Goal: Find specific page/section: Find specific page/section

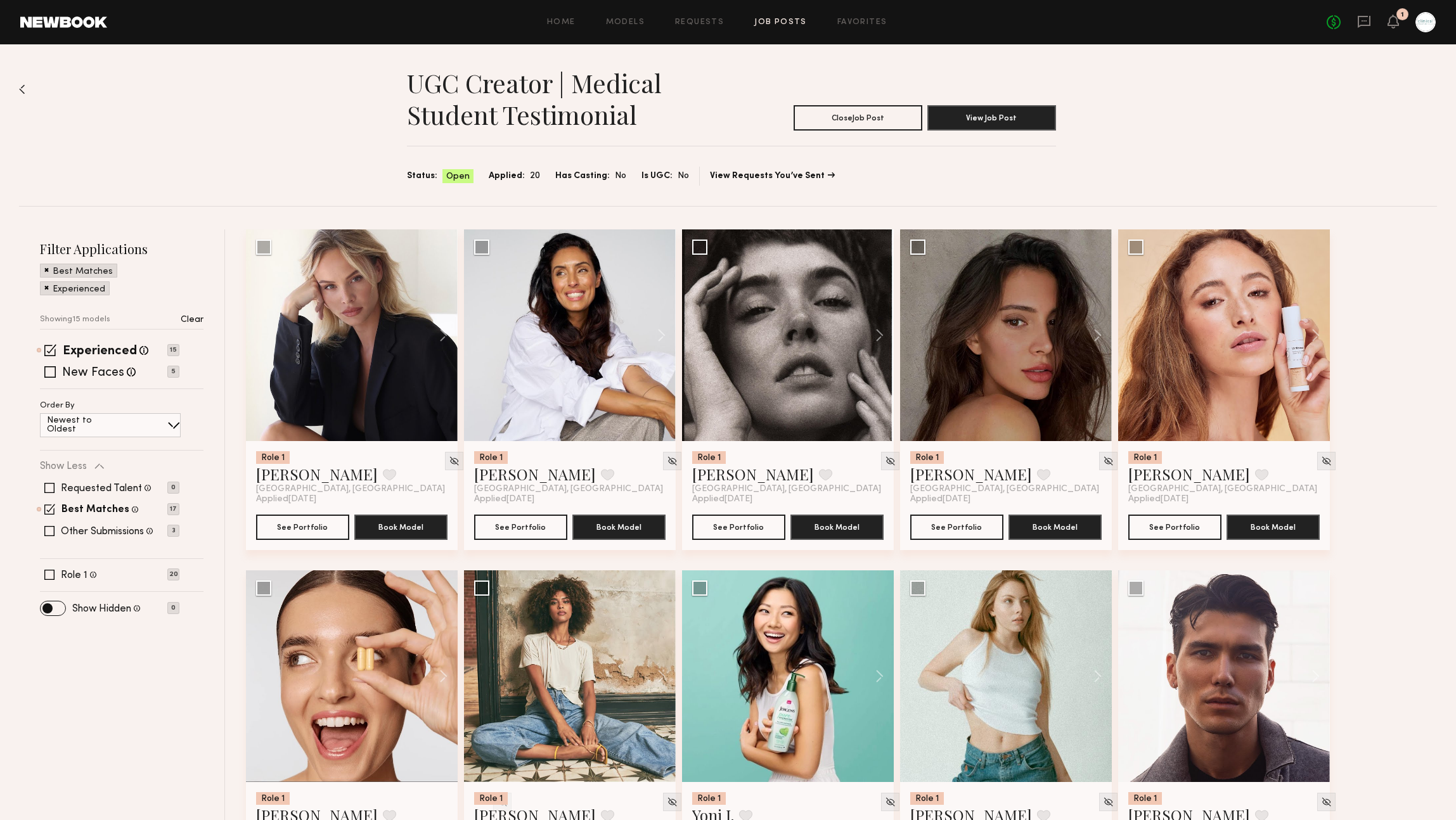
scroll to position [20, 0]
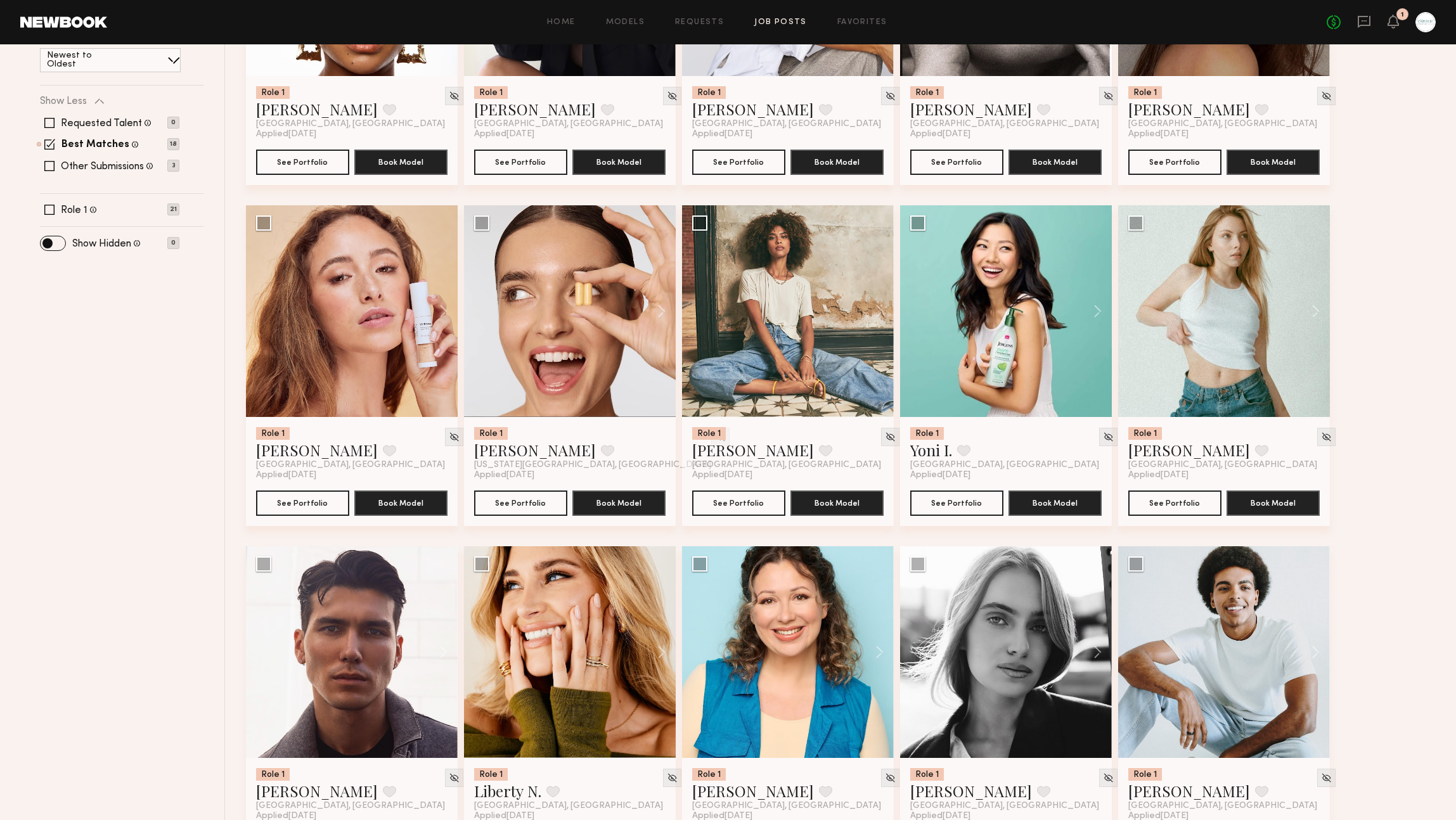
scroll to position [14, 0]
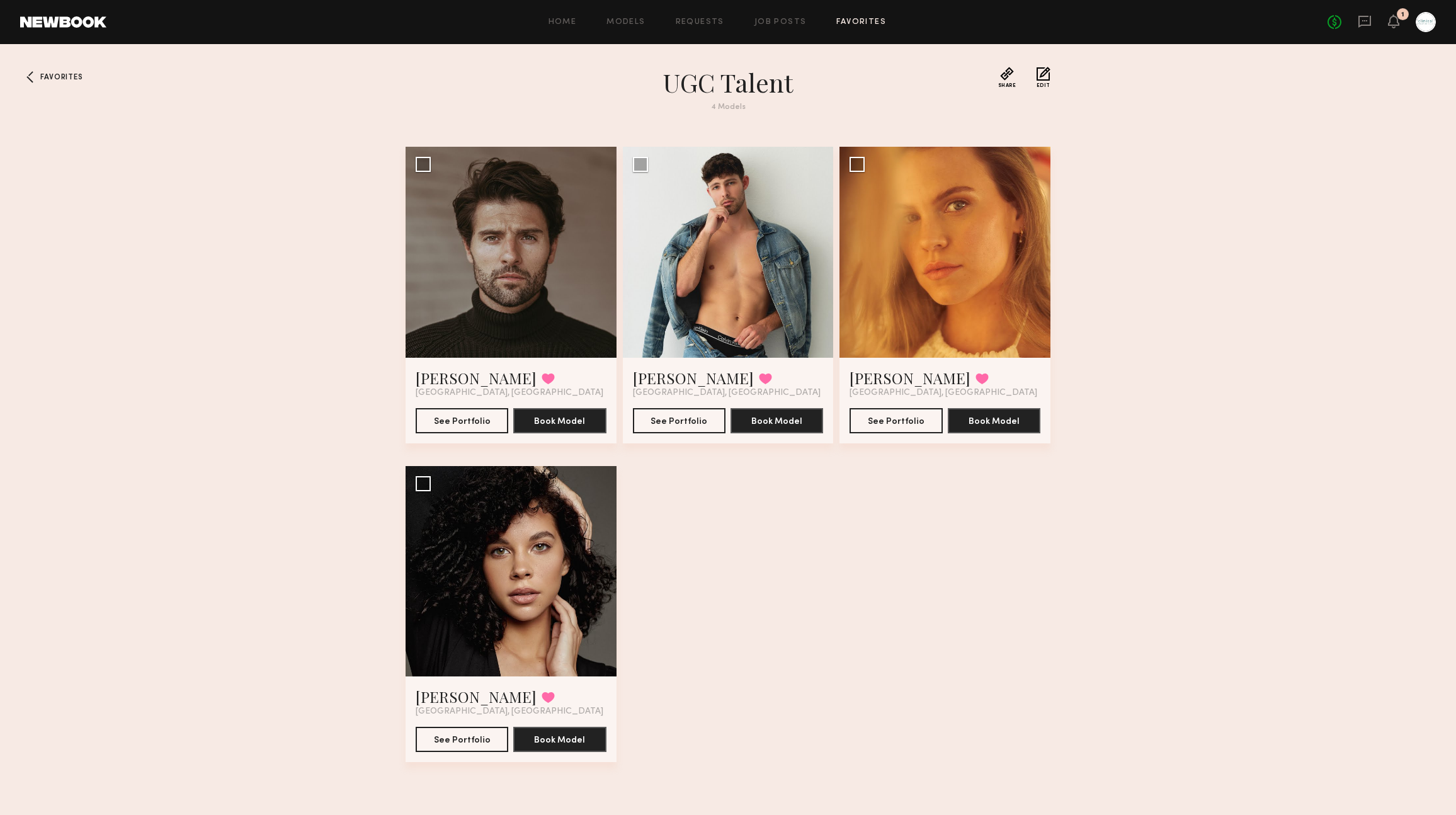
click at [1276, 297] on div "Favorites UGC Talent 4 Models Share Copy Shareable Link Edit Roberto C. Favorit…" at bounding box center [728, 441] width 1456 height 748
